Goal: Task Accomplishment & Management: Manage account settings

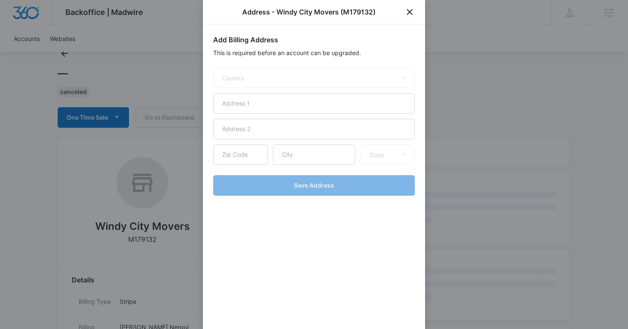
scroll to position [29, 0]
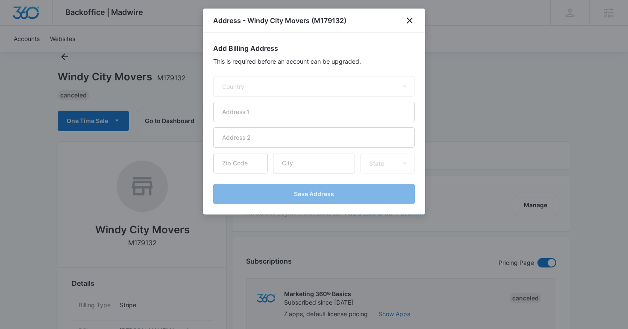
select select "US"
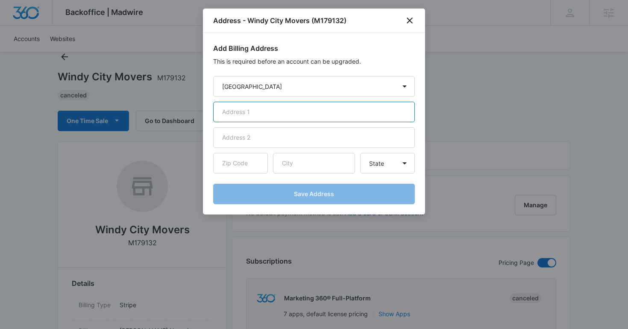
click at [308, 117] on input "text" at bounding box center [314, 112] width 202 height 21
paste input "[STREET_ADDRESS][PERSON_NAME]"
type input "[STREET_ADDRESS][PERSON_NAME]"
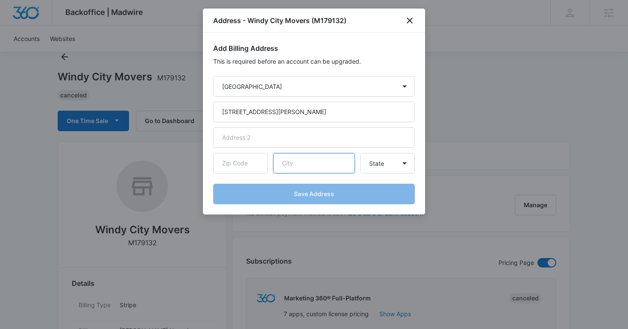
click at [312, 167] on input "text" at bounding box center [314, 163] width 82 height 21
paste input "[GEOGRAPHIC_DATA]"
type input "[GEOGRAPHIC_DATA]"
click at [386, 167] on select "State [US_STATE] [US_STATE] [US_STATE] [US_STATE] [US_STATE] [US_STATE] [US_STA…" at bounding box center [387, 163] width 55 height 21
select select "IL"
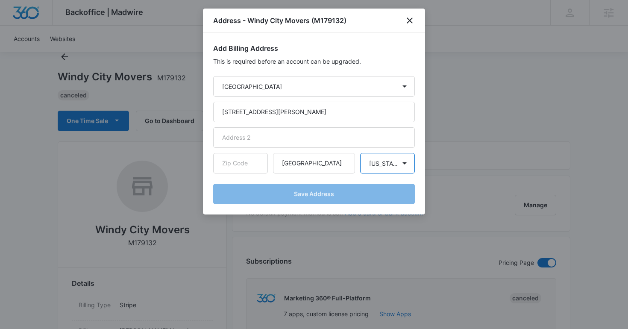
click at [360, 153] on select "State [US_STATE] [US_STATE] [US_STATE] [US_STATE] [US_STATE] [US_STATE] [US_STA…" at bounding box center [387, 163] width 55 height 21
click at [228, 160] on input "text" at bounding box center [240, 163] width 55 height 21
paste input "60007"
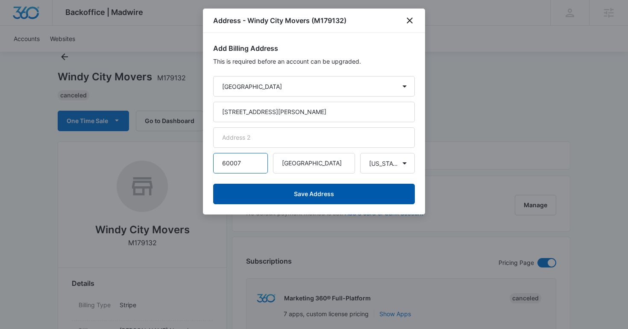
type input "60007"
click at [361, 200] on button "Save Address" at bounding box center [314, 194] width 202 height 21
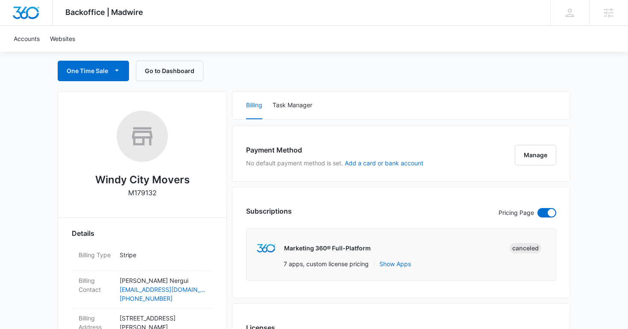
scroll to position [100, 0]
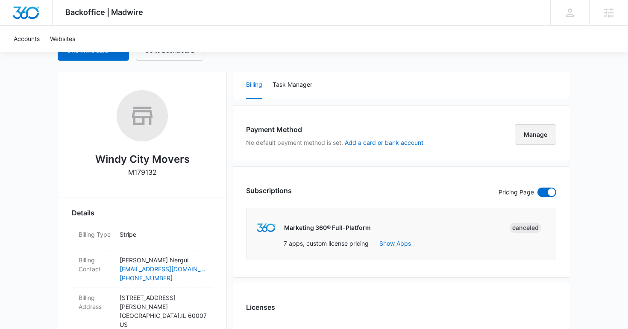
click at [516, 134] on button "Manage" at bounding box center [535, 134] width 41 height 21
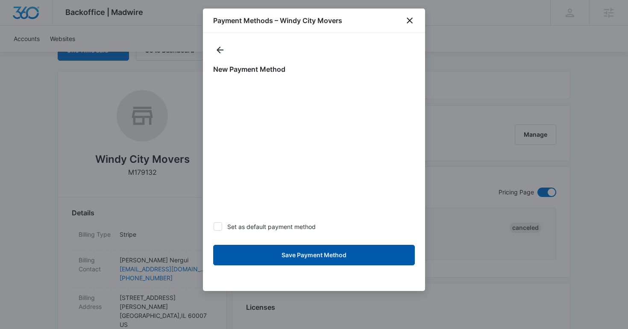
click at [362, 254] on button "Save Payment Method" at bounding box center [314, 255] width 202 height 21
